Goal: Check status

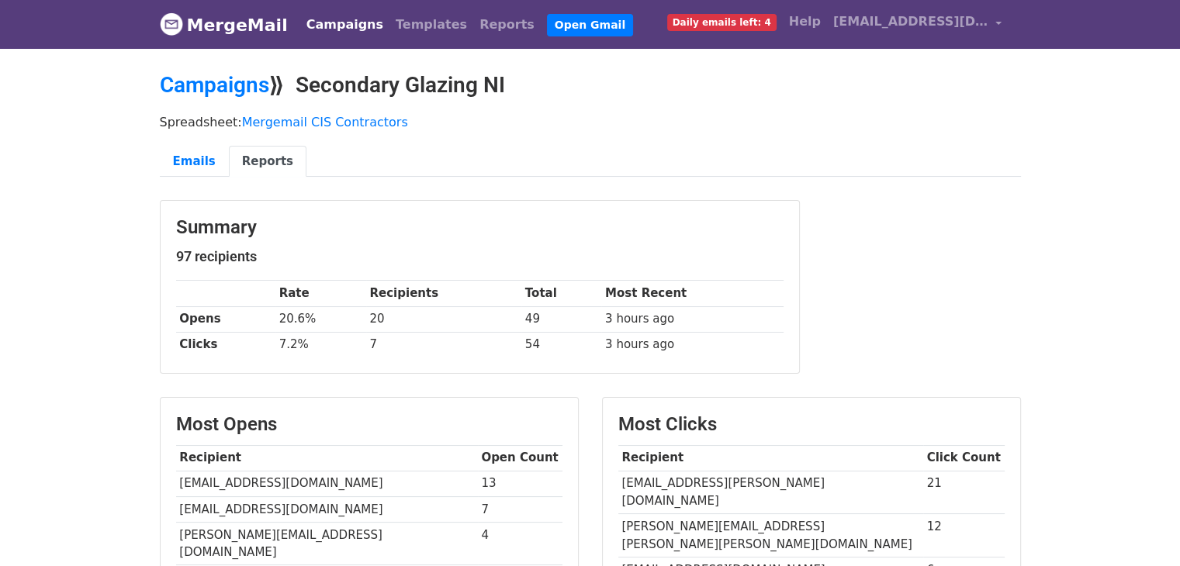
click at [345, 31] on link "Campaigns" at bounding box center [344, 24] width 89 height 31
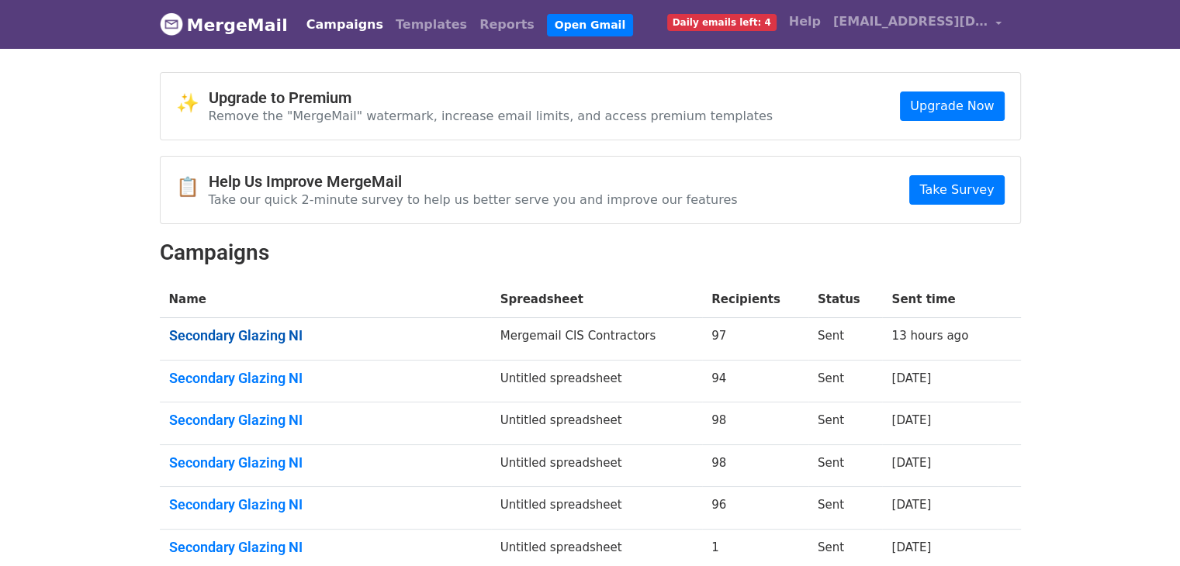
click at [272, 334] on link "Secondary Glazing NI" at bounding box center [325, 335] width 313 height 17
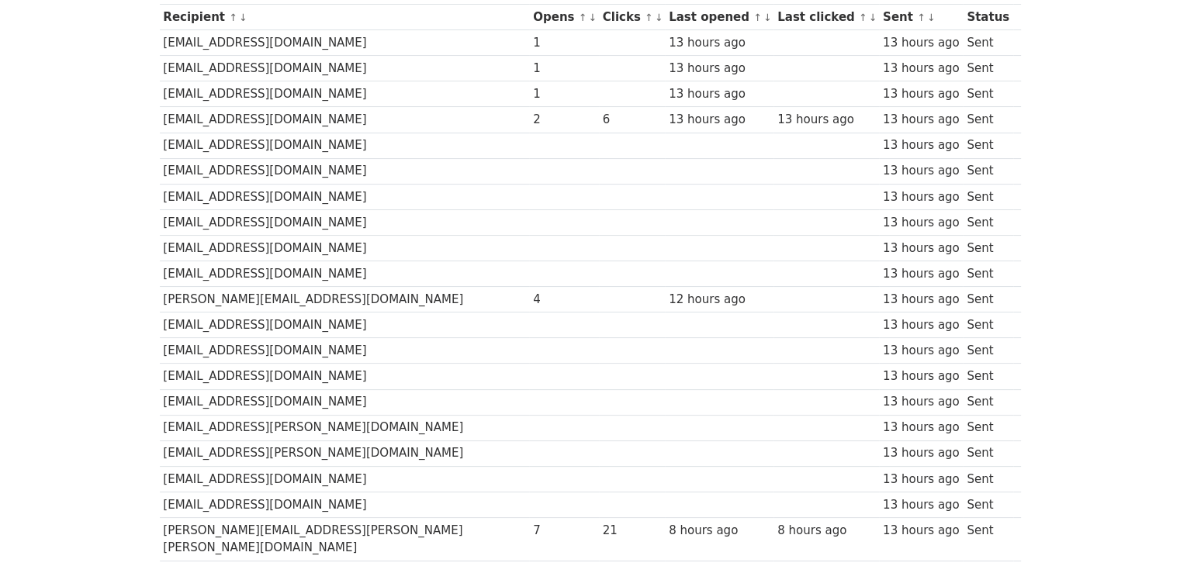
scroll to position [210, 0]
